Goal: Transaction & Acquisition: Purchase product/service

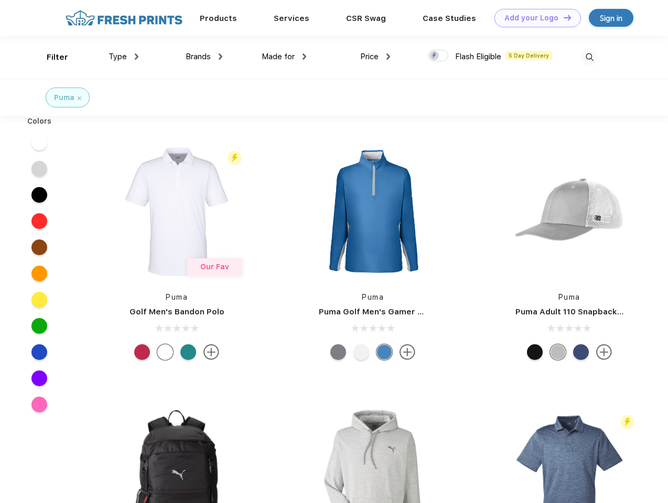
click at [534, 18] on link "Add your Logo Design Tool" at bounding box center [537, 18] width 86 height 18
click at [0, 0] on div "Design Tool" at bounding box center [0, 0] width 0 height 0
click at [563, 17] on link "Add your Logo Design Tool" at bounding box center [537, 18] width 86 height 18
click at [50, 57] on div "Filter" at bounding box center [57, 57] width 21 height 12
click at [124, 57] on span "Type" at bounding box center [118, 56] width 18 height 9
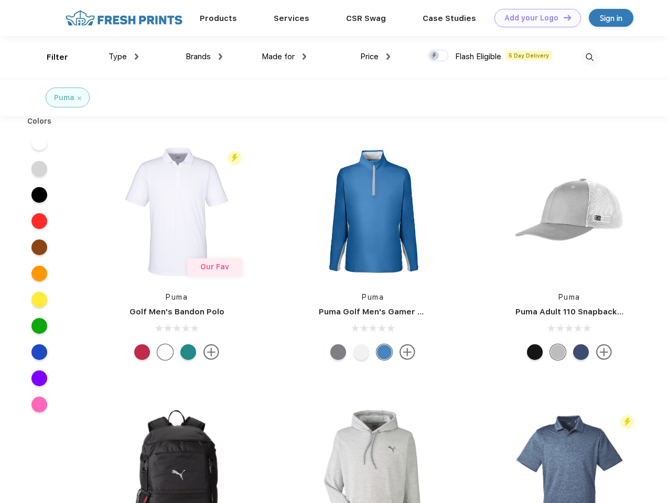
click at [204, 57] on span "Brands" at bounding box center [198, 56] width 25 height 9
click at [284, 57] on span "Made for" at bounding box center [278, 56] width 33 height 9
click at [375, 57] on span "Price" at bounding box center [369, 56] width 18 height 9
click at [438, 56] on div at bounding box center [438, 56] width 20 height 12
click at [435, 56] on input "checkbox" at bounding box center [431, 52] width 7 height 7
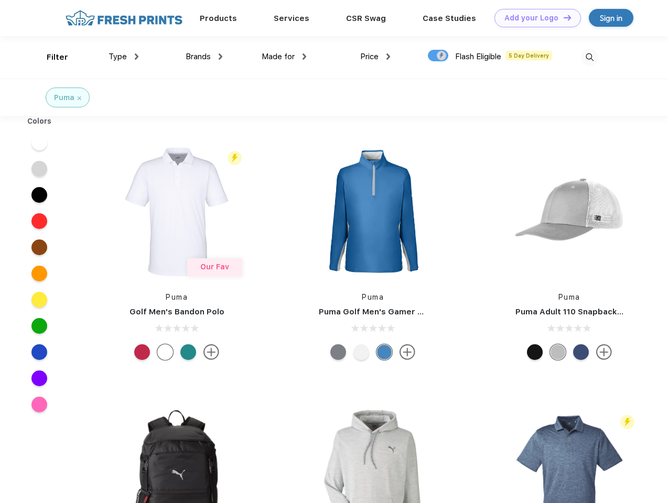
click at [589, 57] on img at bounding box center [589, 57] width 17 height 17
